Goal: Task Accomplishment & Management: Manage account settings

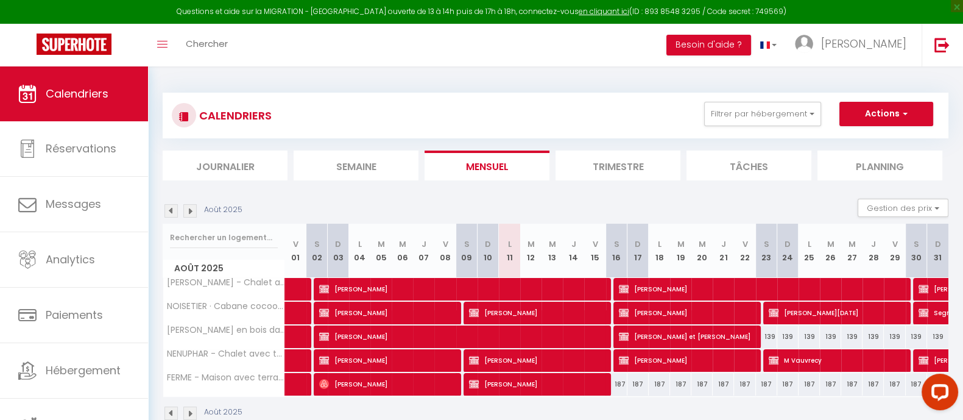
click at [279, 48] on div "Toggle menubar Chercher BUTTON Besoin d'aide ? [PERSON_NAME] Équipe" at bounding box center [520, 45] width 865 height 43
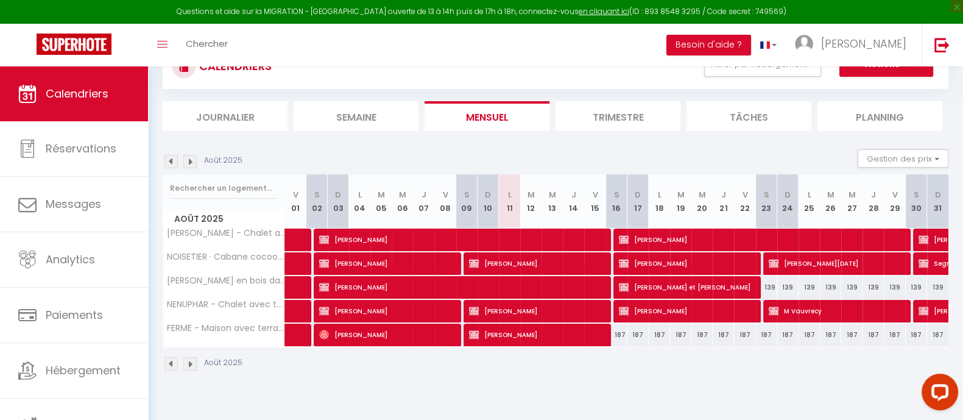
scroll to position [66, 0]
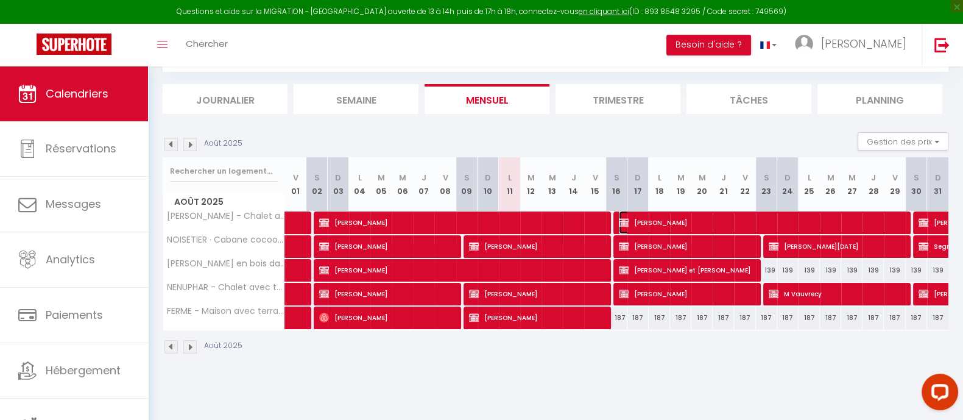
click at [684, 217] on span "[PERSON_NAME]" at bounding box center [761, 222] width 284 height 23
select select "OK"
select select "KO"
select select "0"
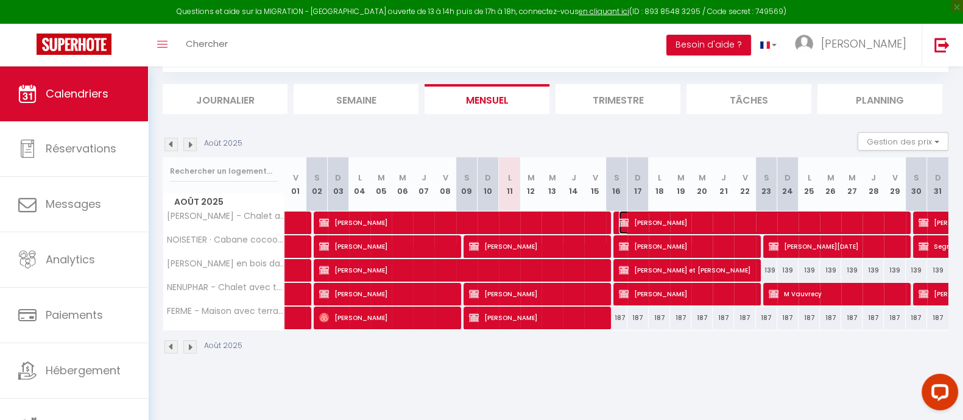
select select "1"
select select
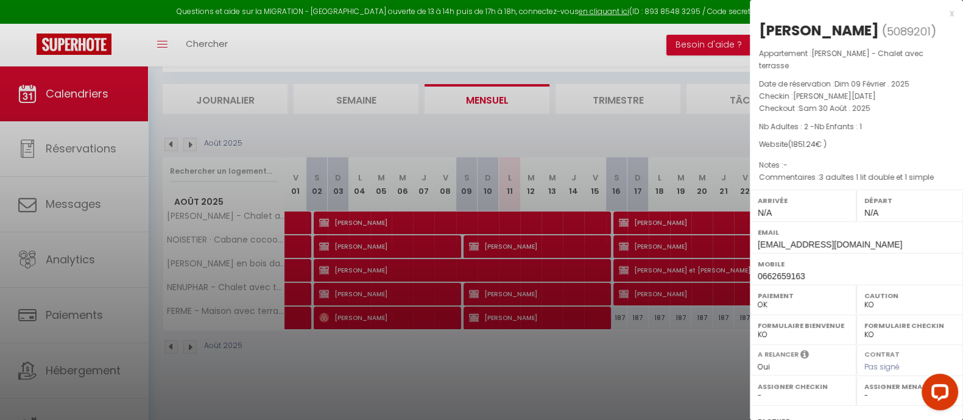
click at [613, 367] on div at bounding box center [481, 210] width 963 height 420
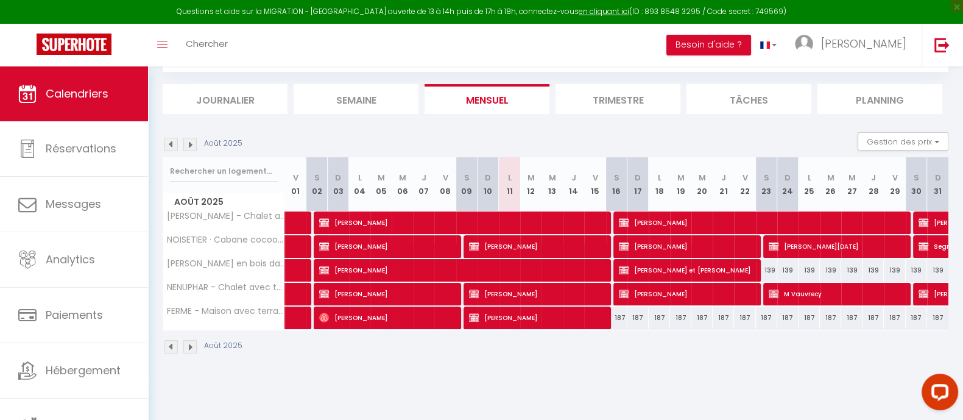
click at [191, 142] on img at bounding box center [189, 144] width 13 height 13
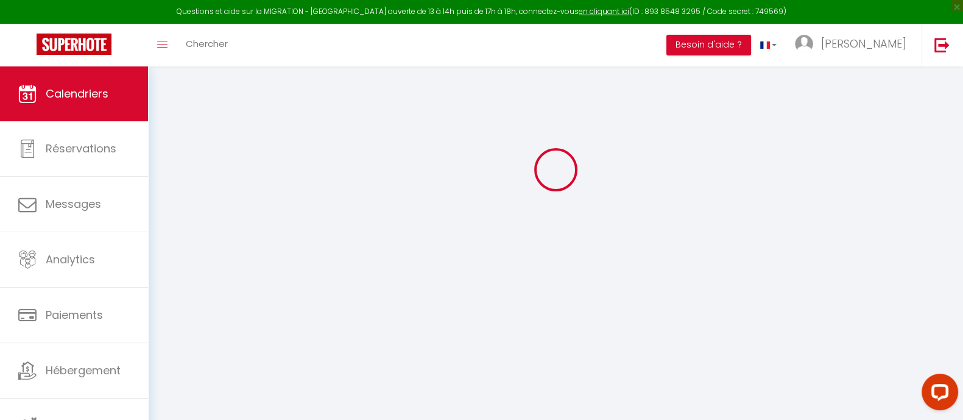
click at [191, 142] on div at bounding box center [555, 170] width 785 height 310
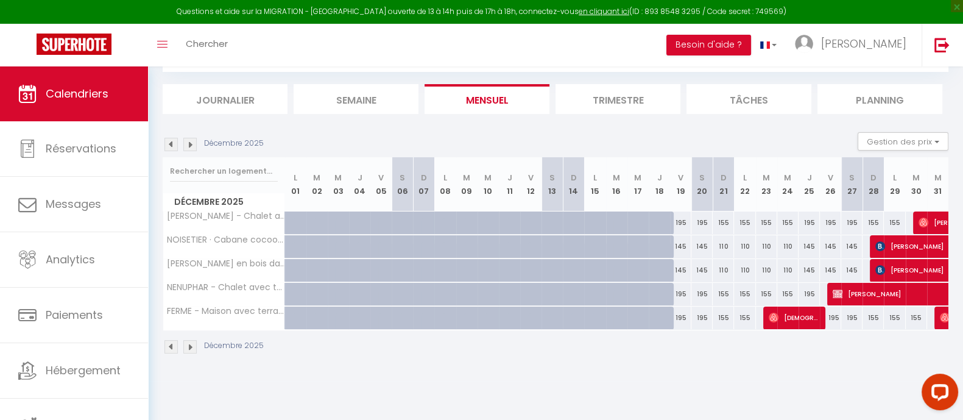
click at [746, 226] on div "155" at bounding box center [744, 222] width 21 height 23
type input "155"
type input "Lun 22 Décembre 2025"
type input "[DATE]"
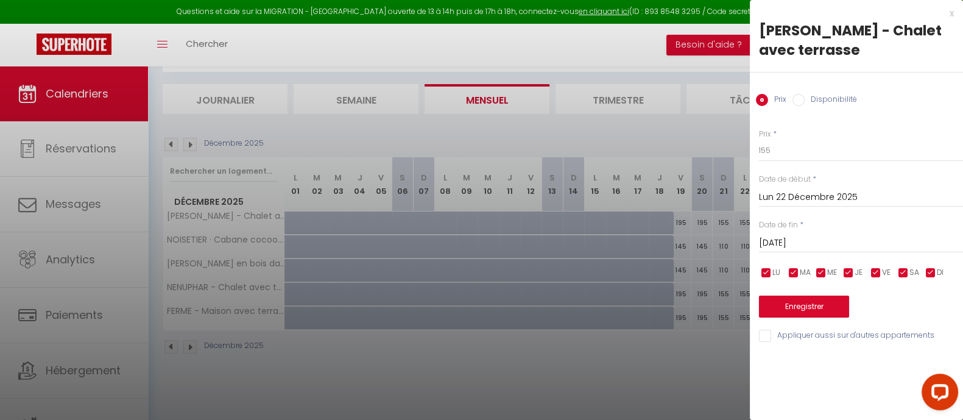
click at [624, 382] on div at bounding box center [481, 210] width 963 height 420
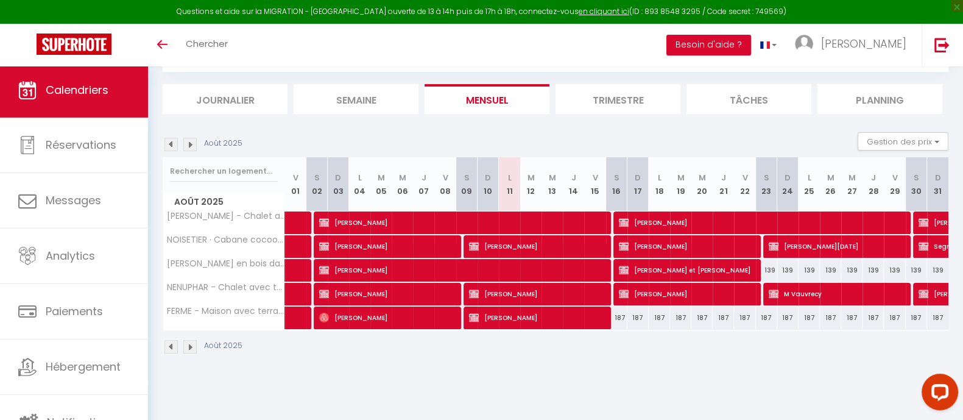
click at [189, 141] on img at bounding box center [189, 144] width 13 height 13
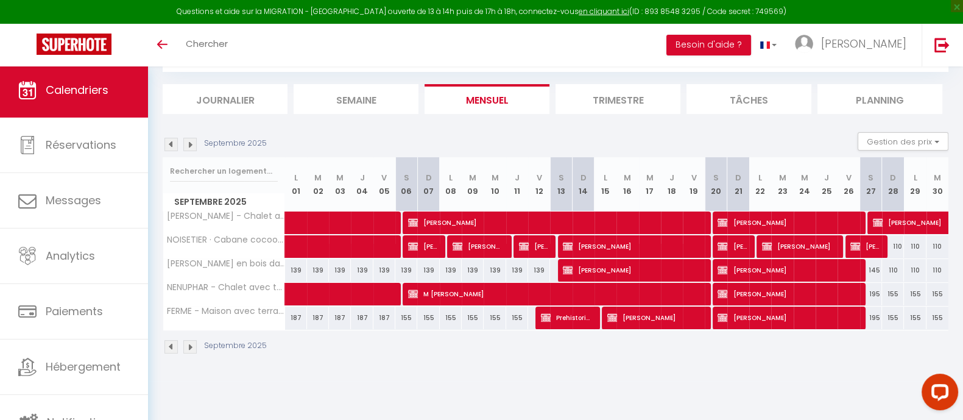
click at [189, 141] on img at bounding box center [189, 144] width 13 height 13
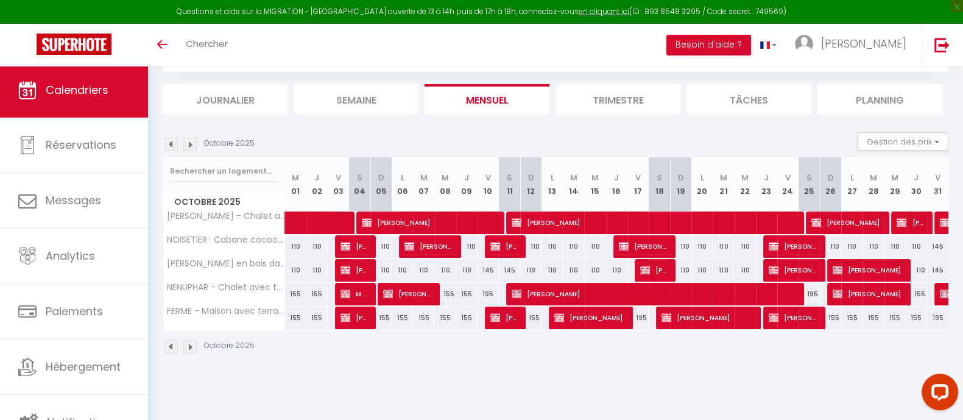
click at [189, 139] on img at bounding box center [189, 144] width 13 height 13
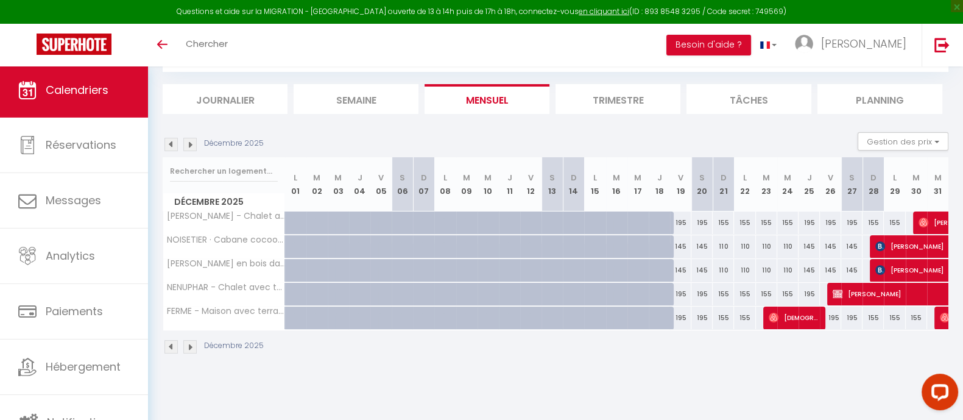
click at [189, 139] on img at bounding box center [189, 144] width 13 height 13
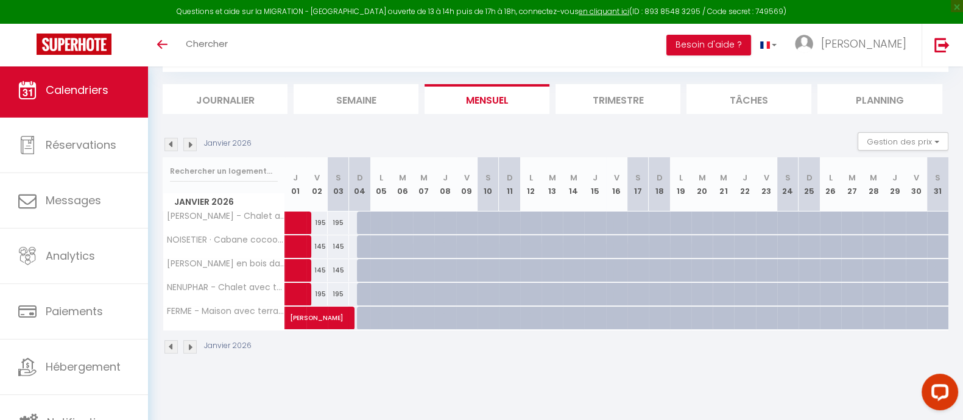
click at [169, 141] on img at bounding box center [170, 144] width 13 height 13
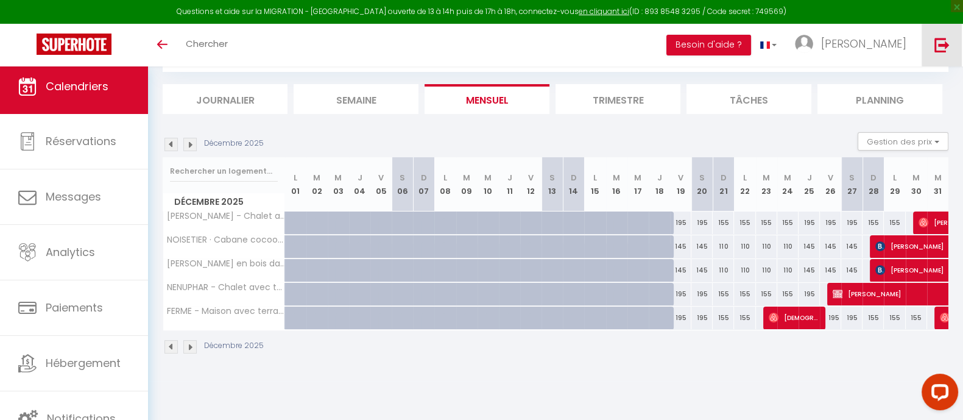
click at [938, 38] on img at bounding box center [941, 44] width 15 height 15
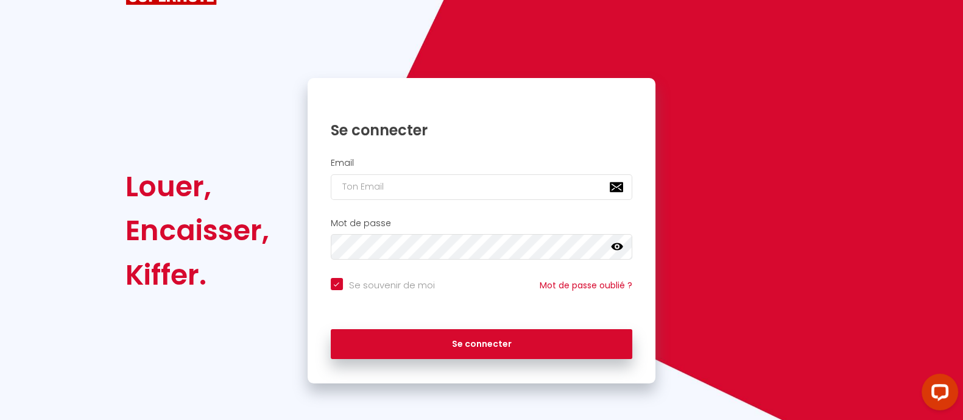
checkbox input "true"
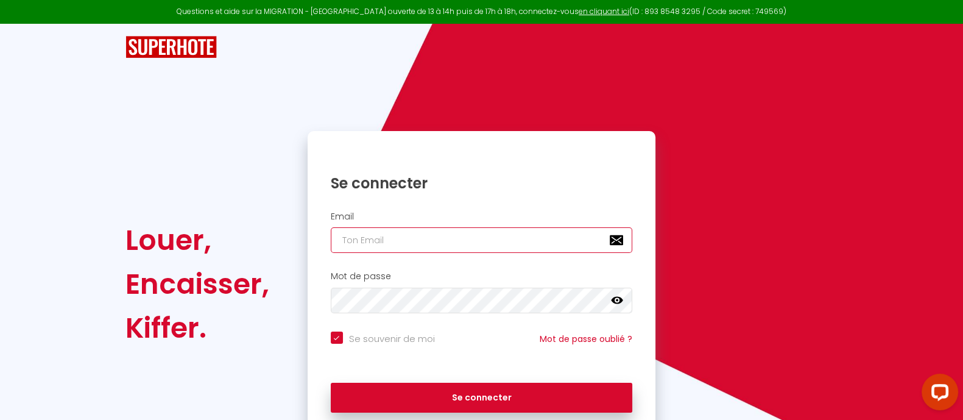
click at [405, 245] on input "email" at bounding box center [482, 240] width 302 height 26
type input "Défault"
checkbox input "true"
drag, startPoint x: 407, startPoint y: 245, endPoint x: 116, endPoint y: 224, distance: 291.8
click at [116, 224] on div "Louer, Encaisser, Kiffer. Se connecter Email Défault Mot de passe false Se souv…" at bounding box center [481, 230] width 963 height 413
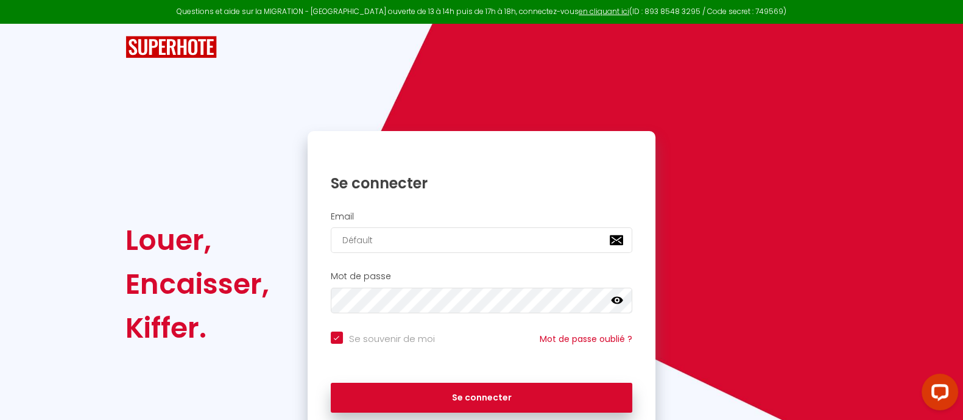
type input "falacho.tony@live.fr"
checkbox input "true"
type input "falacho.tony@live.fr"
click at [331, 382] on button "Se connecter" at bounding box center [482, 397] width 302 height 30
checkbox input "true"
